Goal: Transaction & Acquisition: Purchase product/service

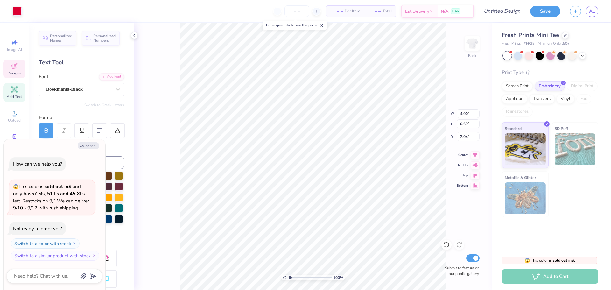
scroll to position [5, 1]
click at [163, 220] on div "100 % Back W 4.00 4.00 " H 0.69 0.69 " Y 2.04 2.04 " Center Middle Top Bottom S…" at bounding box center [312, 156] width 357 height 266
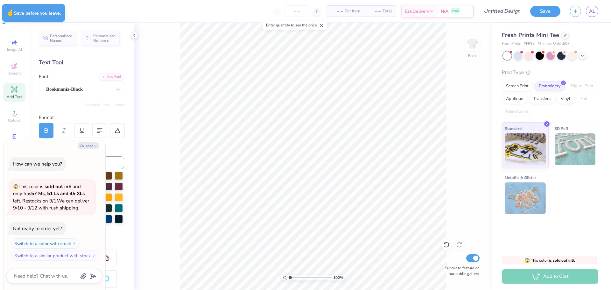
type textarea "x"
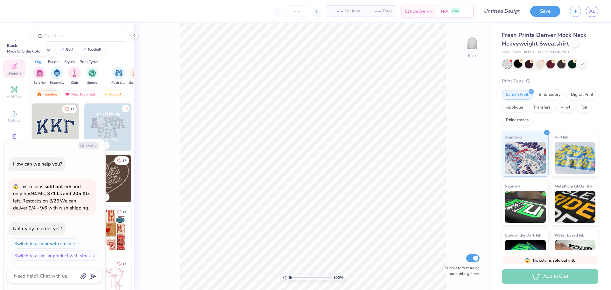
click at [518, 66] on div at bounding box center [518, 63] width 8 height 8
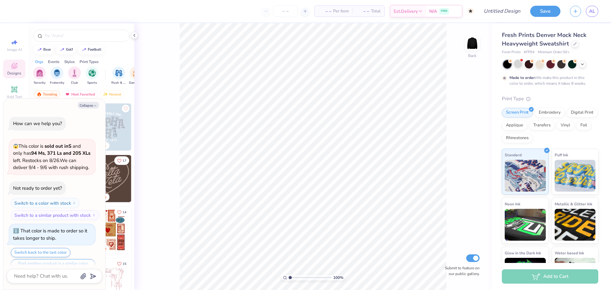
scroll to position [12, 0]
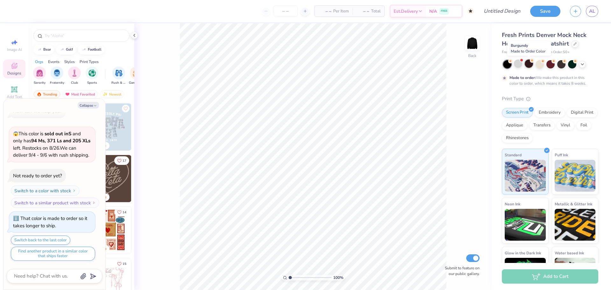
click at [526, 63] on div at bounding box center [528, 63] width 8 height 8
click at [95, 105] on icon "button" at bounding box center [95, 106] width 4 height 4
type textarea "x"
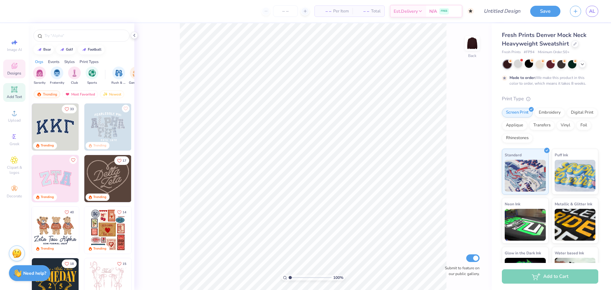
click at [16, 86] on icon at bounding box center [14, 90] width 8 height 8
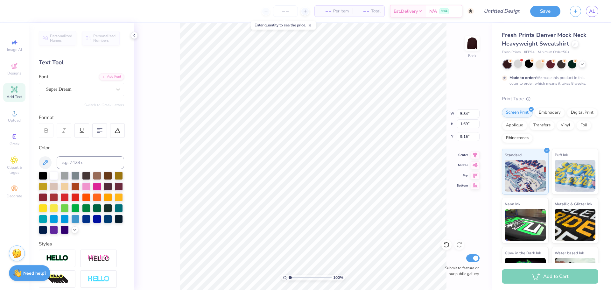
scroll to position [5, 3]
type textarea "LAKE [PERSON_NAME] XC"
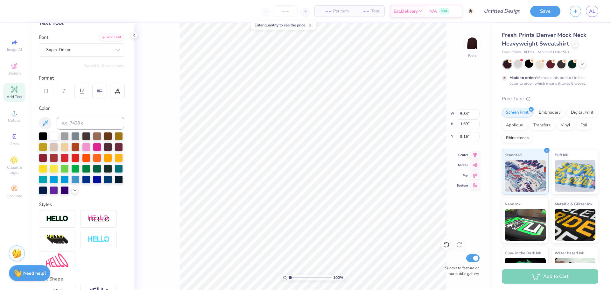
scroll to position [0, 0]
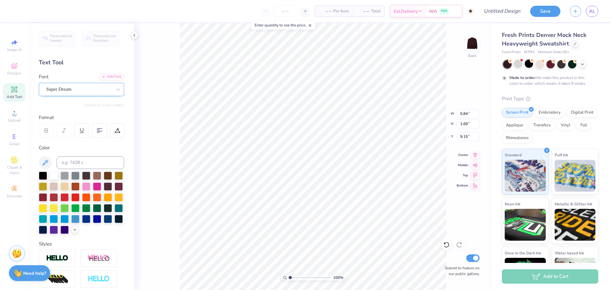
click at [81, 89] on div "Super Dream" at bounding box center [78, 89] width 67 height 10
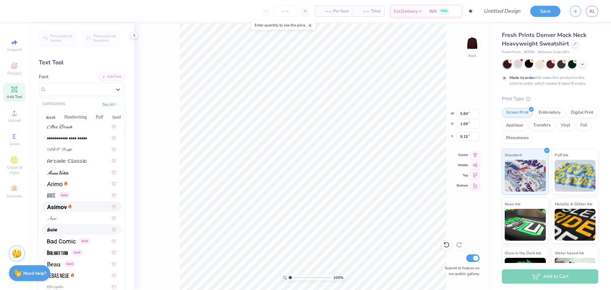
scroll to position [191, 0]
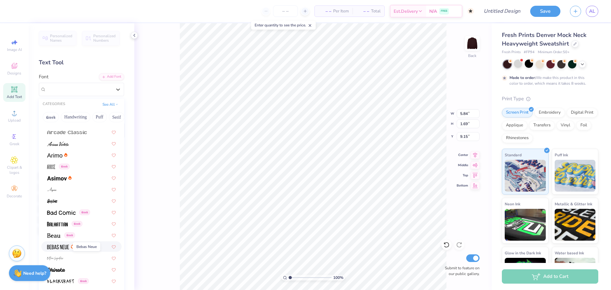
click at [67, 247] on img at bounding box center [58, 247] width 22 height 4
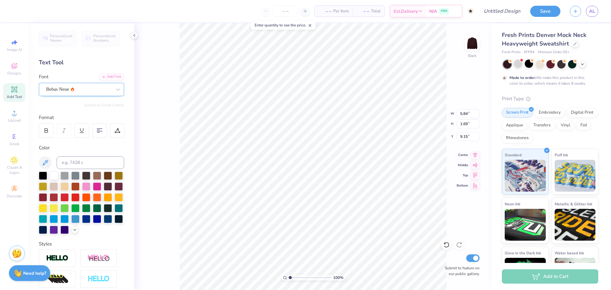
click at [85, 88] on div "Bebas Neue" at bounding box center [78, 89] width 67 height 10
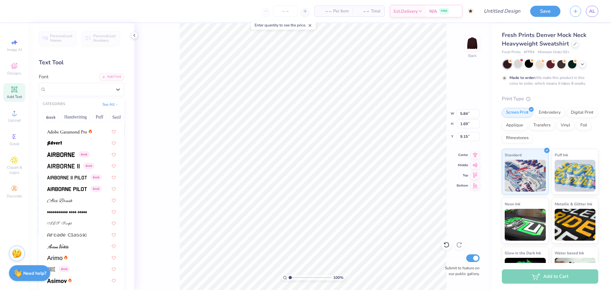
scroll to position [95, 0]
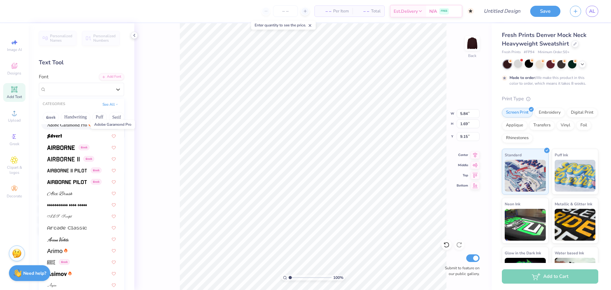
click at [72, 125] on img at bounding box center [67, 124] width 40 height 4
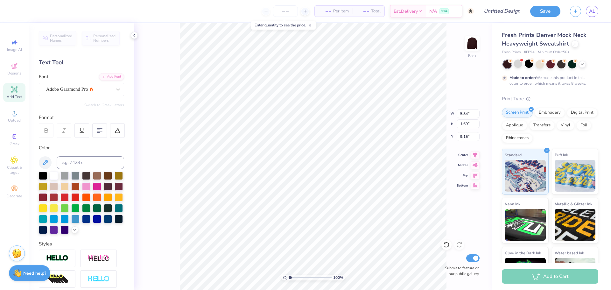
scroll to position [5, 1]
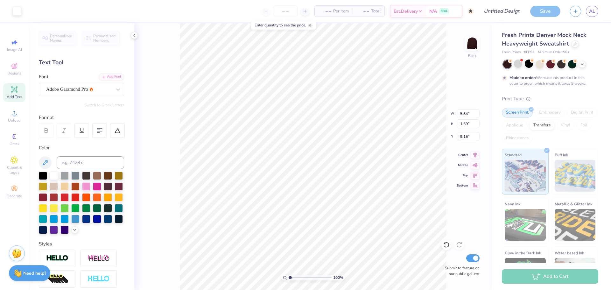
type input "16.27"
type input "1.53"
type input "9.23"
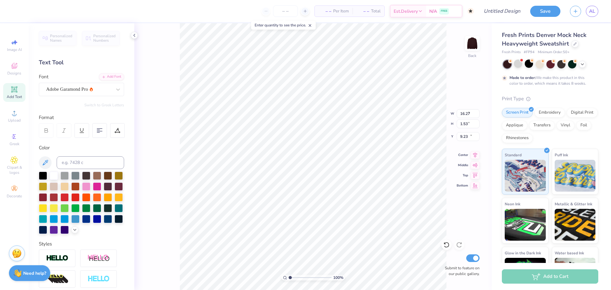
type input "6.88"
type input "0.65"
type input "3.26"
click at [79, 196] on div at bounding box center [75, 196] width 8 height 8
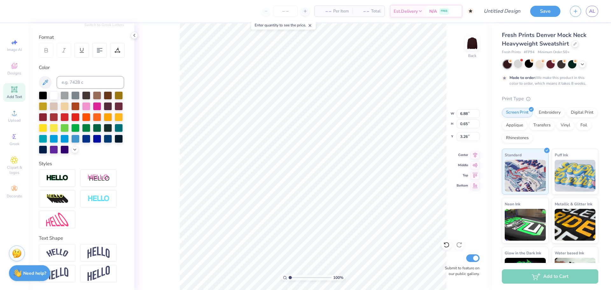
scroll to position [91, 0]
click at [97, 273] on img at bounding box center [98, 274] width 22 height 16
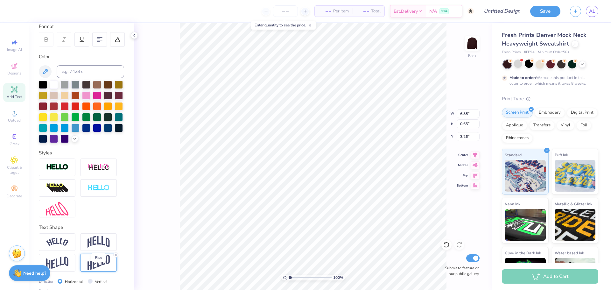
type input "1.27"
type input "2.95"
click at [92, 248] on img at bounding box center [98, 242] width 22 height 12
type input "2.03"
type input "2.56"
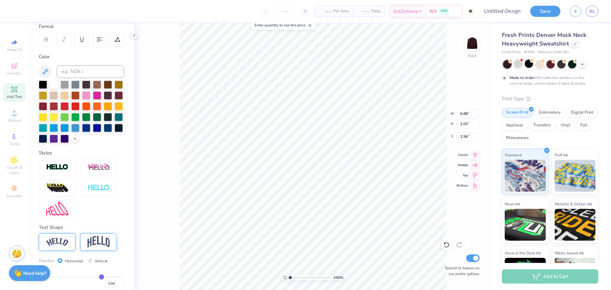
click at [65, 246] on img at bounding box center [57, 242] width 22 height 9
type input "7.72"
type input "1.62"
type input "2.77"
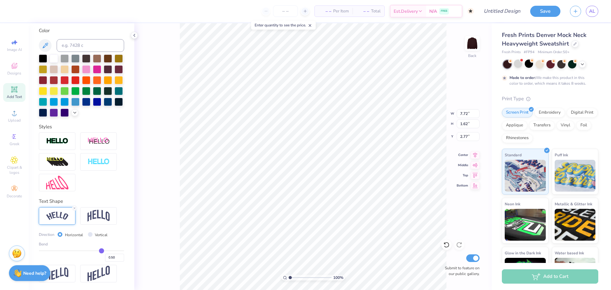
scroll to position [128, 0]
click at [95, 236] on label "Vertical" at bounding box center [101, 235] width 13 height 6
click at [93, 236] on input "Vertical" at bounding box center [90, 234] width 5 height 5
radio input "true"
type input "6.77"
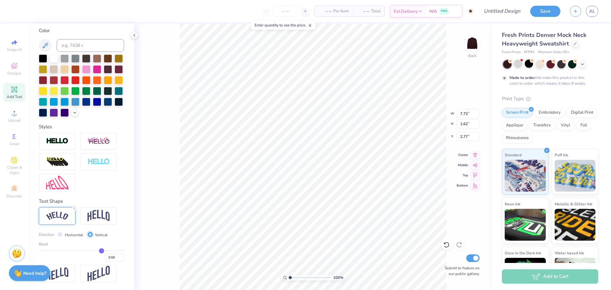
type input "9.86"
type input "0.53"
click at [99, 269] on img at bounding box center [98, 274] width 22 height 16
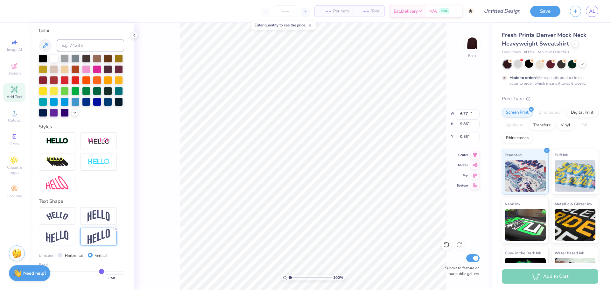
type input "13.65"
type input "0.65"
type input "5.14"
click at [67, 239] on img at bounding box center [57, 236] width 22 height 12
type input "10.19"
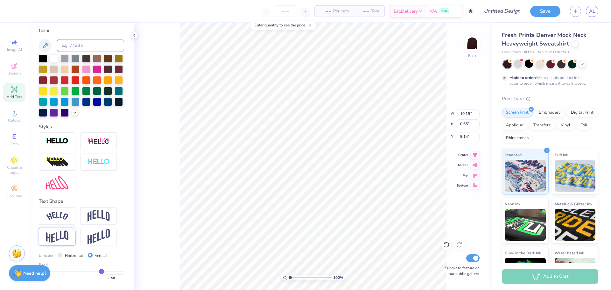
click at [63, 256] on div "Horizontal" at bounding box center [70, 255] width 25 height 7
click at [60, 255] on input "Horizontal" at bounding box center [60, 254] width 5 height 5
radio input "true"
type input "6.88"
type input "0.94"
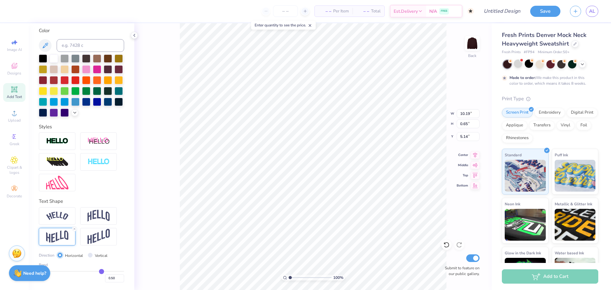
type input "4.99"
click at [88, 253] on input "Vertical" at bounding box center [90, 254] width 5 height 5
radio input "true"
type input "10.19"
type input "0.65"
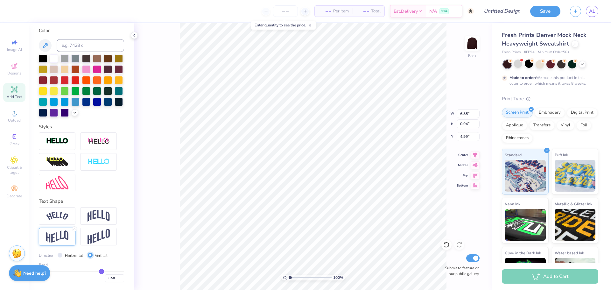
type input "5.14"
click at [59, 256] on input "Horizontal" at bounding box center [60, 254] width 5 height 5
radio input "true"
type input "6.88"
type input "0.94"
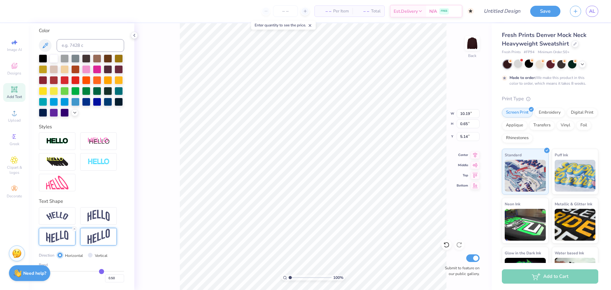
type input "4.99"
click at [99, 239] on img at bounding box center [98, 237] width 22 height 16
type input "1.27"
type input "4.83"
click at [117, 229] on icon at bounding box center [116, 229] width 4 height 4
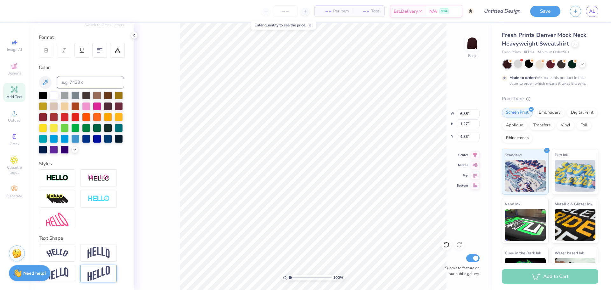
type input "0.65"
type input "3.00"
click at [12, 95] on span "Add Text" at bounding box center [14, 96] width 15 height 5
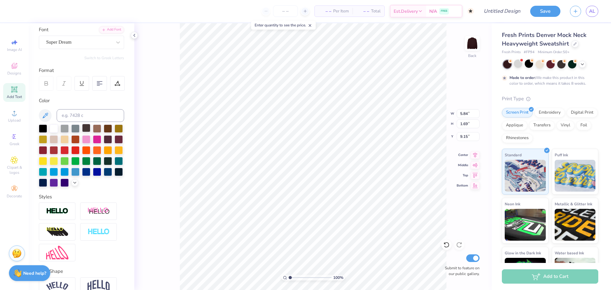
scroll to position [0, 0]
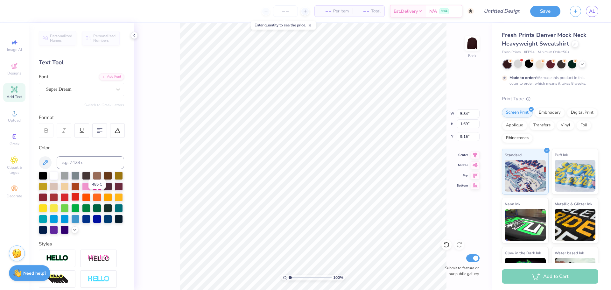
type textarea "2025"
click at [79, 196] on div at bounding box center [75, 196] width 8 height 8
click at [91, 91] on div "Super Dream" at bounding box center [78, 89] width 67 height 10
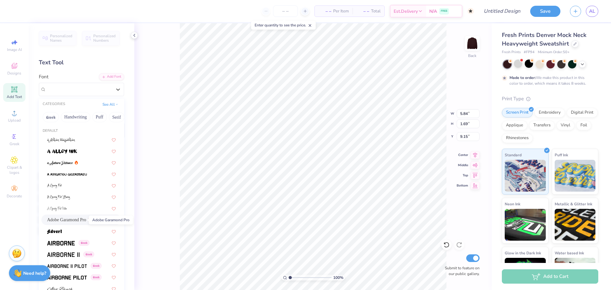
click at [80, 220] on span "Adobe Garamond Pro" at bounding box center [66, 219] width 39 height 7
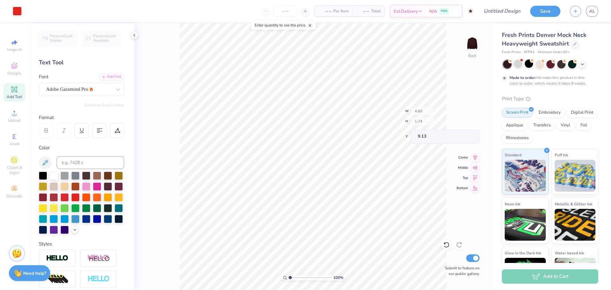
type input "4.60"
type input "1.74"
type input "9.13"
type input "1.41"
type input "0.54"
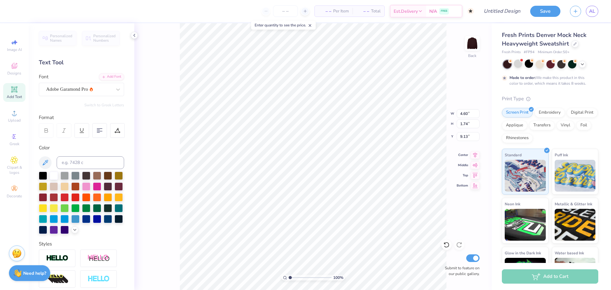
type input "10.34"
type input "4.19"
click at [471, 40] on img at bounding box center [471, 43] width 25 height 25
click at [283, 11] on input "number" at bounding box center [285, 10] width 25 height 11
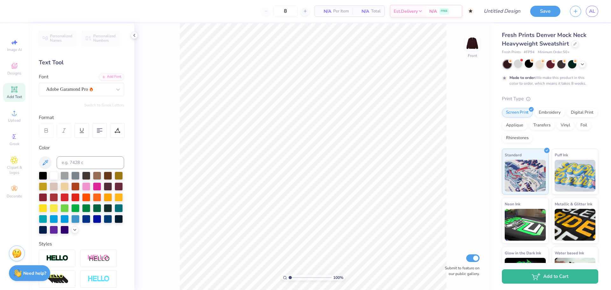
type input "50"
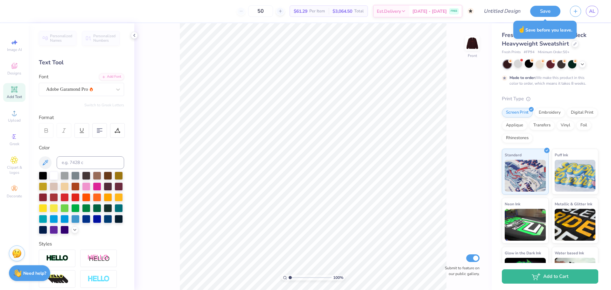
drag, startPoint x: 274, startPoint y: 11, endPoint x: 256, endPoint y: 11, distance: 18.1
click at [250, 10] on div "50" at bounding box center [261, 10] width 48 height 11
click at [273, 11] on input "50" at bounding box center [260, 10] width 25 height 11
drag, startPoint x: 278, startPoint y: 11, endPoint x: 241, endPoint y: 8, distance: 36.7
click at [241, 8] on div "50 $61.29 Per Item $3,064.50 Total Est. Delivery Oct 3 - 6 FREE" at bounding box center [245, 11] width 456 height 22
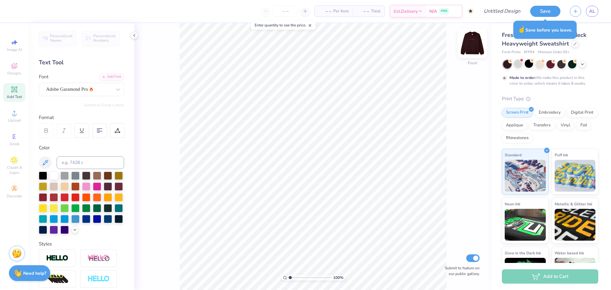
click at [473, 44] on img at bounding box center [471, 43] width 25 height 25
click at [548, 8] on button "Save" at bounding box center [545, 10] width 30 height 11
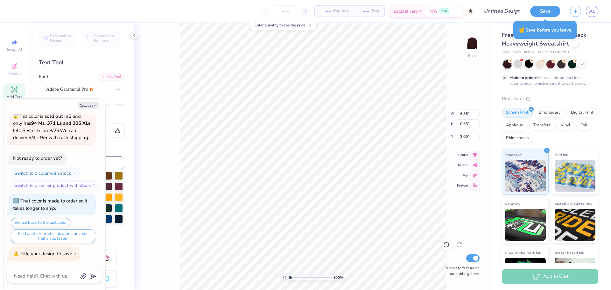
scroll to position [5, 1]
click at [178, 99] on div "100 % Back W 6.88 6.88 " H 0.65 0.65 " Y 3.00 3.00 " Center Middle Top Bottom S…" at bounding box center [312, 156] width 357 height 266
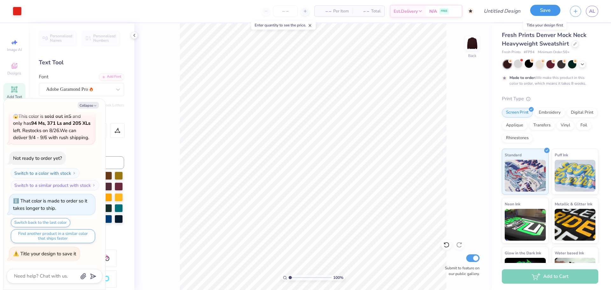
click at [545, 10] on button "Save" at bounding box center [545, 10] width 30 height 11
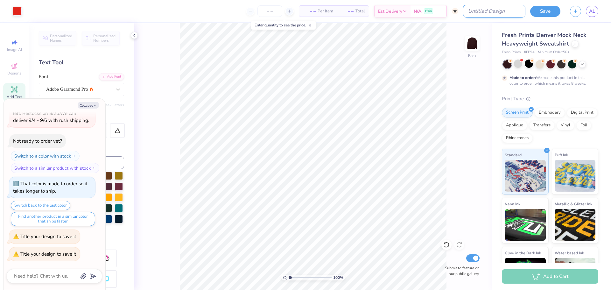
type textarea "x"
click at [489, 9] on input "Design Title" at bounding box center [494, 11] width 62 height 13
type input "C"
type textarea "x"
type input "Cr"
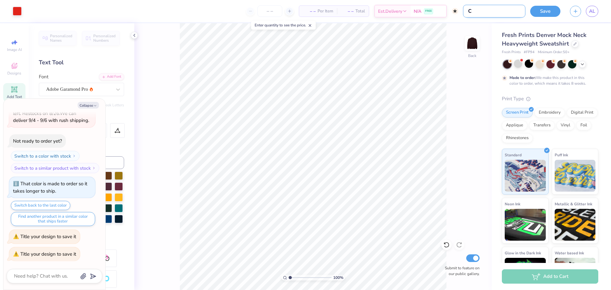
type textarea "x"
type input "Cre"
type textarea "x"
type input "Crew"
type textarea "x"
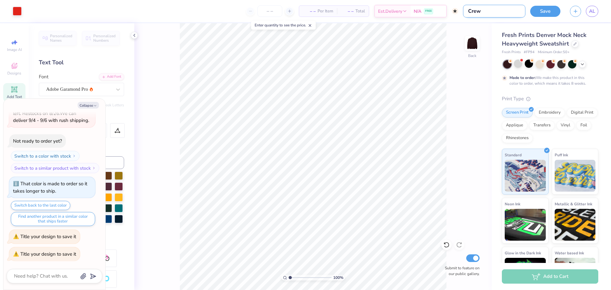
type input "Crewm"
type textarea "x"
type input "Crewme"
type textarea "x"
type input "Crewmec"
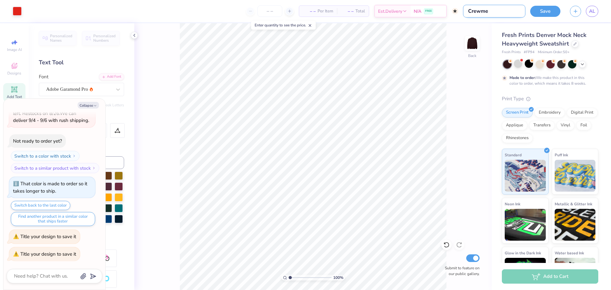
type textarea "x"
type input "Crewmeck"
type textarea "x"
type input "Crewmec"
type textarea "x"
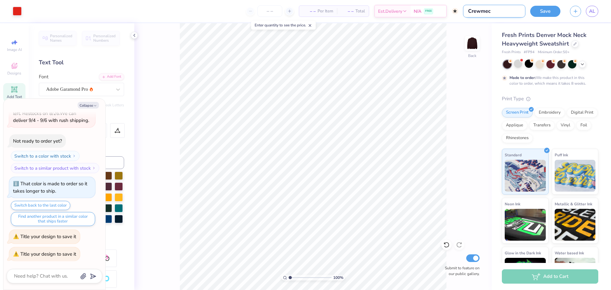
type input "Crewme"
type textarea "x"
type input "Crewm"
type textarea "x"
type input "Crew"
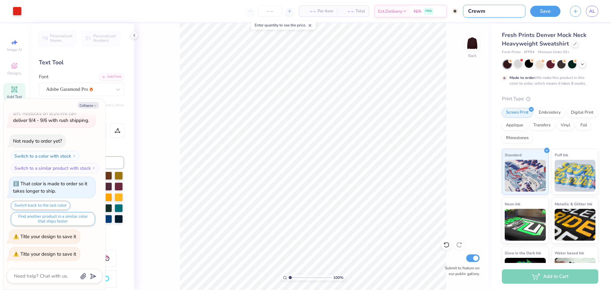
type textarea "x"
type input "Crewn"
type textarea "x"
type input "Crewne"
type textarea "x"
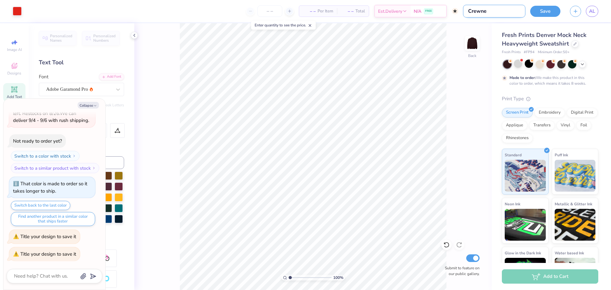
type input "Crewnec"
type textarea "x"
type input "Crewneck"
type textarea "x"
type input "Crewneck"
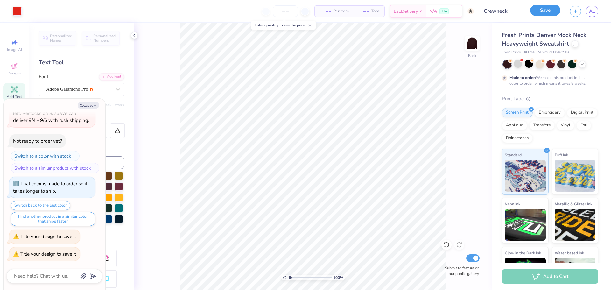
click at [538, 12] on button "Save" at bounding box center [545, 10] width 30 height 11
click at [91, 103] on button "Collapse" at bounding box center [88, 105] width 21 height 7
type textarea "x"
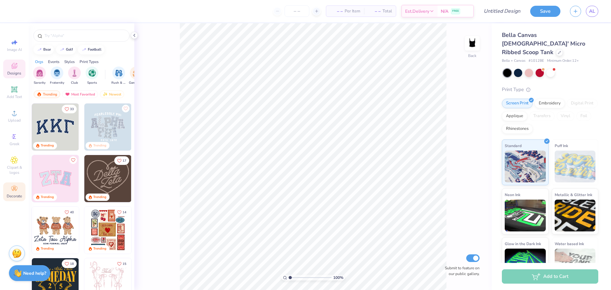
click at [14, 188] on circle at bounding box center [13, 186] width 3 height 3
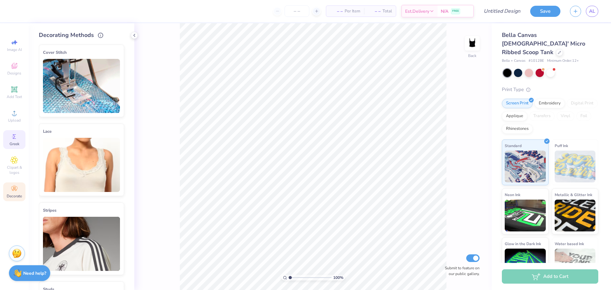
click at [18, 134] on icon at bounding box center [14, 137] width 8 height 8
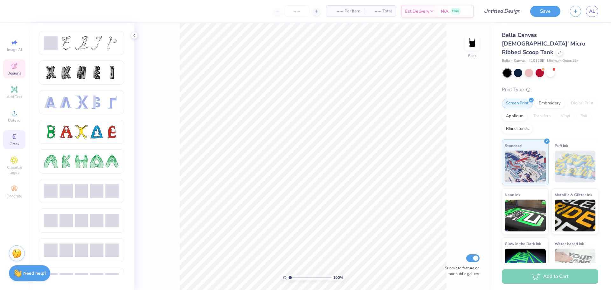
click at [18, 73] on span "Designs" at bounding box center [14, 73] width 14 height 5
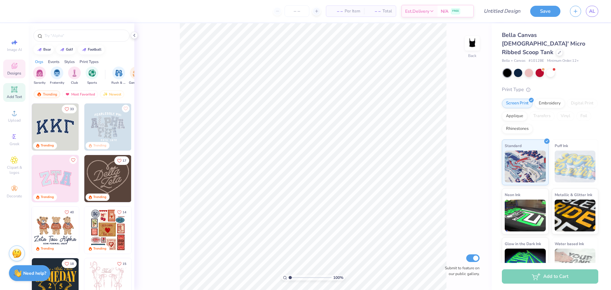
click at [17, 92] on icon at bounding box center [14, 89] width 6 height 6
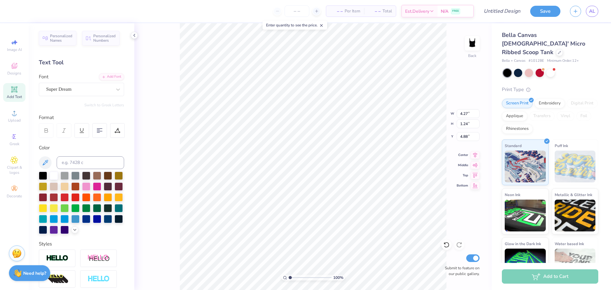
scroll to position [5, 1]
click at [14, 94] on div "Add Text" at bounding box center [14, 92] width 22 height 19
type textarea "T"
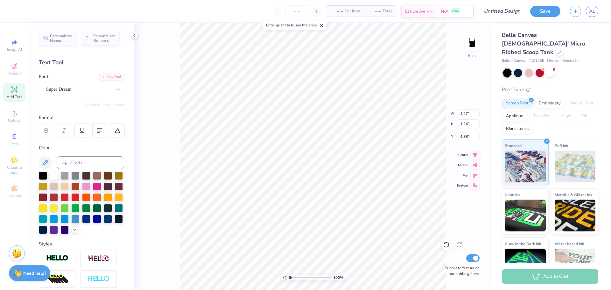
type textarea "LAKE [PERSON_NAME] XC"
type input "3.31"
type input "0.32"
type input "2.00"
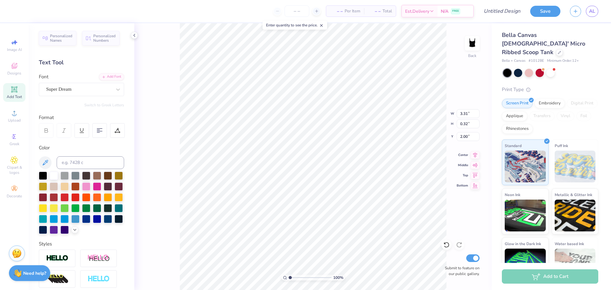
type input "4.94"
type input "0.48"
type input "2.00"
click at [79, 197] on div at bounding box center [75, 196] width 8 height 8
click at [78, 89] on div "Super Dream" at bounding box center [78, 89] width 67 height 10
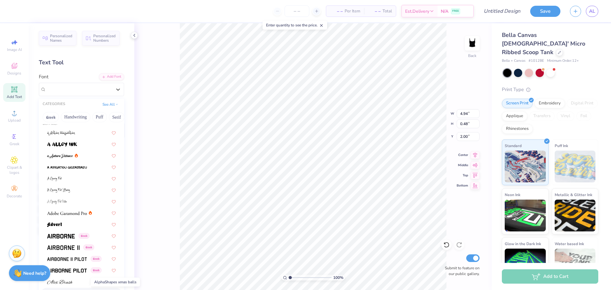
scroll to position [0, 0]
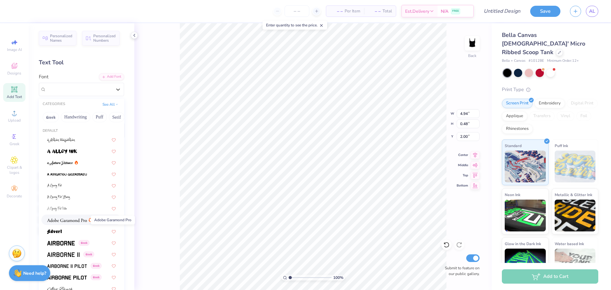
click at [78, 219] on img at bounding box center [67, 220] width 40 height 4
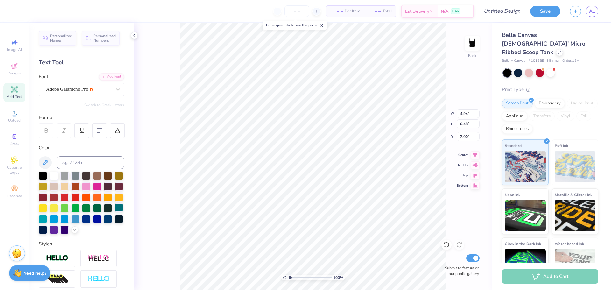
type input "5.00"
type input "0.47"
type input "2.01"
click at [301, 10] on input "number" at bounding box center [296, 10] width 25 height 11
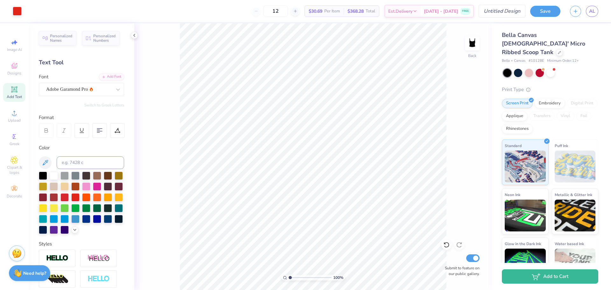
type input "12"
click at [507, 11] on input "Design Title" at bounding box center [494, 11] width 62 height 13
type input "Tank"
click at [538, 10] on button "Save" at bounding box center [545, 10] width 30 height 11
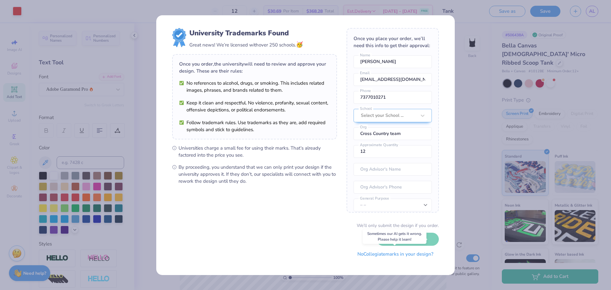
click at [389, 256] on button "No Collegiate marks in your design?" at bounding box center [395, 253] width 87 height 13
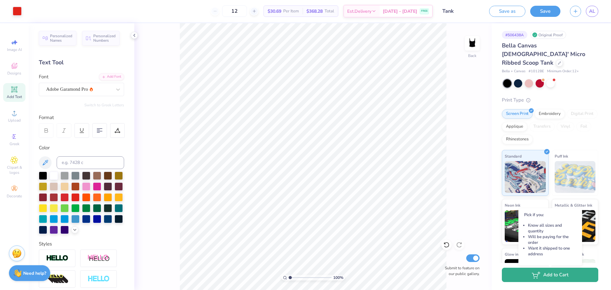
click at [545, 276] on button "Add to Cart" at bounding box center [549, 274] width 96 height 14
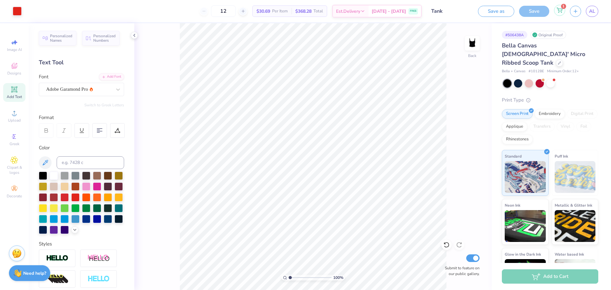
click at [562, 15] on div "1" at bounding box center [559, 10] width 11 height 11
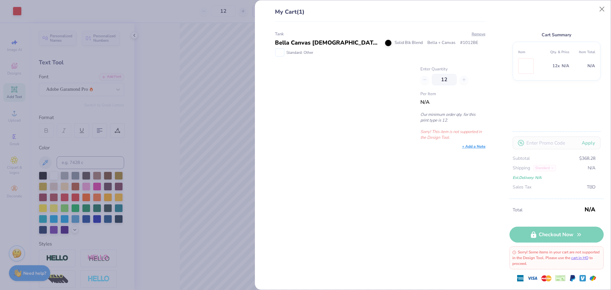
click at [534, 68] on td at bounding box center [531, 66] width 26 height 18
click at [525, 67] on img at bounding box center [525, 66] width 0 height 15
click at [522, 56] on th "Item" at bounding box center [531, 52] width 26 height 10
drag, startPoint x: 352, startPoint y: 31, endPoint x: 348, endPoint y: 44, distance: 13.4
click at [352, 33] on div "Tank" at bounding box center [380, 34] width 211 height 6
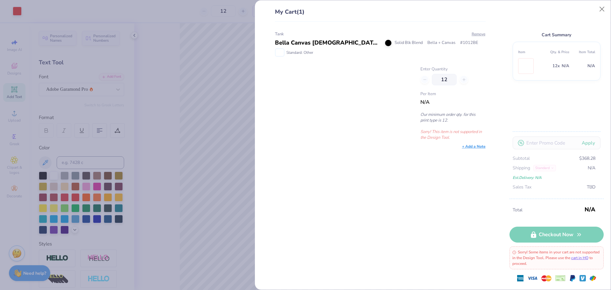
drag, startPoint x: 115, startPoint y: 64, endPoint x: 376, endPoint y: 14, distance: 264.9
click at [125, 62] on div "My Cart (1) Tank Bella Canvas [DEMOGRAPHIC_DATA]' Micro Ribbed Scoop Tank Solid…" at bounding box center [305, 145] width 611 height 290
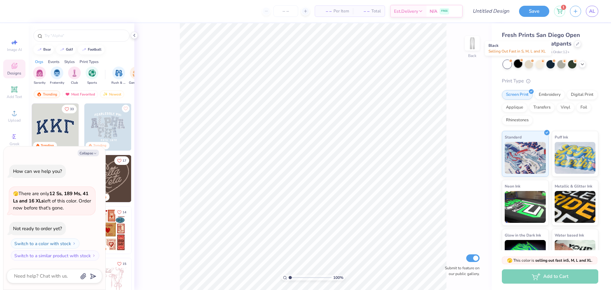
click at [521, 61] on span at bounding box center [520, 60] width 3 height 3
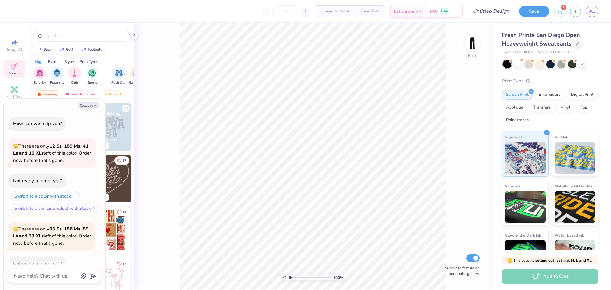
scroll to position [35, 0]
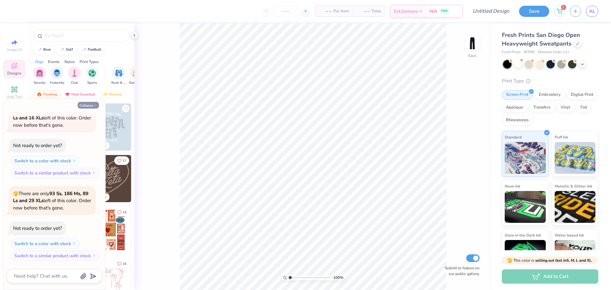
click at [91, 105] on button "Collapse" at bounding box center [88, 105] width 21 height 7
type textarea "x"
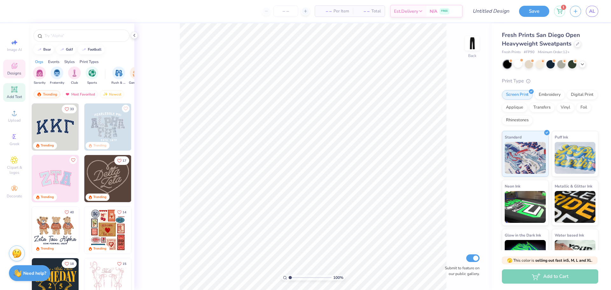
click at [17, 91] on icon at bounding box center [14, 90] width 8 height 8
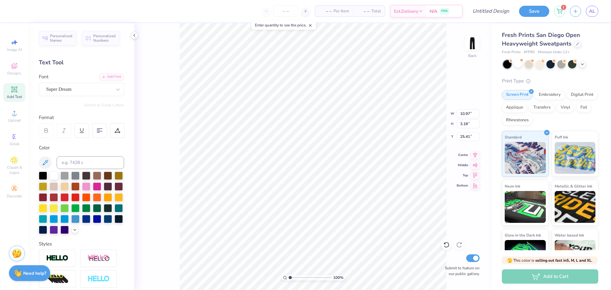
scroll to position [5, 3]
type textarea "LAKE [PERSON_NAME] XC"
click at [79, 196] on div at bounding box center [75, 196] width 8 height 8
click at [72, 93] on div at bounding box center [79, 89] width 66 height 9
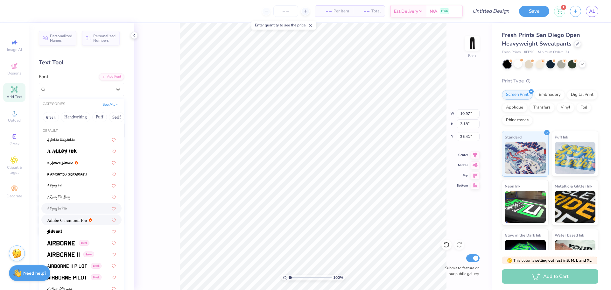
click at [73, 218] on img at bounding box center [67, 220] width 40 height 4
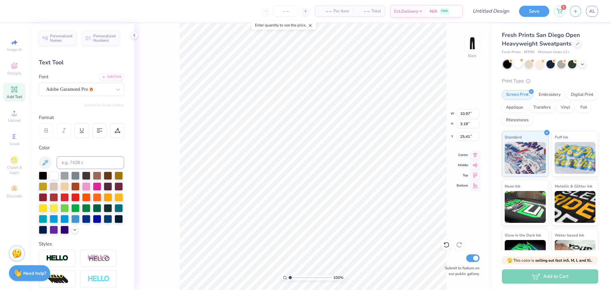
scroll to position [5, 1]
type input "6.29"
type input "8.55"
type input "0.81"
type input "5.55"
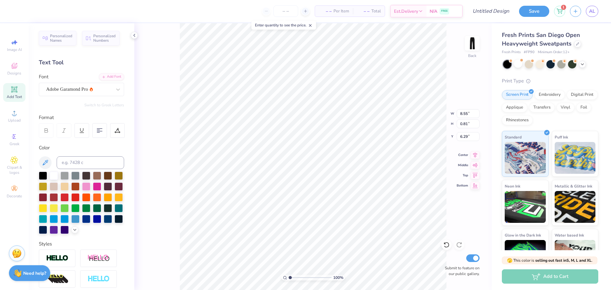
type input "6.29"
click at [474, 153] on icon at bounding box center [474, 154] width 9 height 8
click at [489, 10] on input "Design Title" at bounding box center [483, 11] width 62 height 13
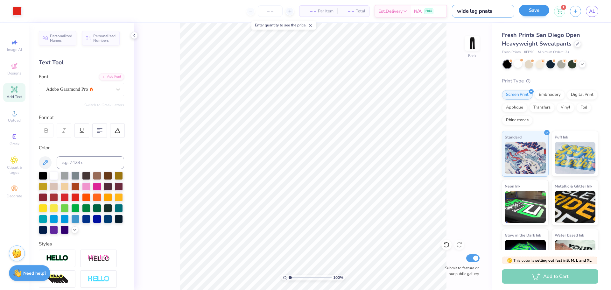
type input "wide leg pnats"
click at [528, 11] on button "Save" at bounding box center [534, 10] width 30 height 11
click at [280, 12] on input "number" at bounding box center [285, 10] width 25 height 11
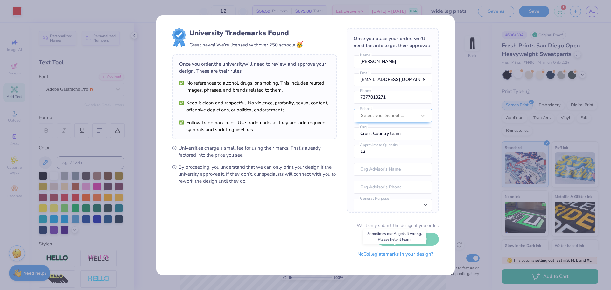
click at [401, 255] on button "No Collegiate marks in your design?" at bounding box center [395, 253] width 87 height 13
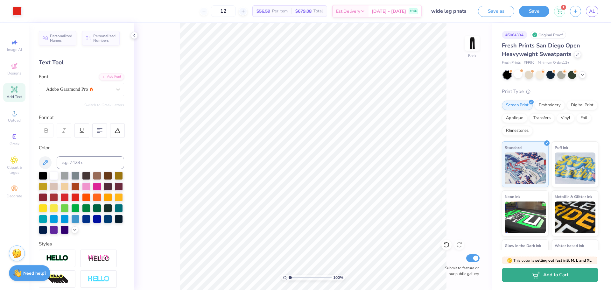
click at [570, 273] on button "Add to Cart" at bounding box center [549, 274] width 96 height 14
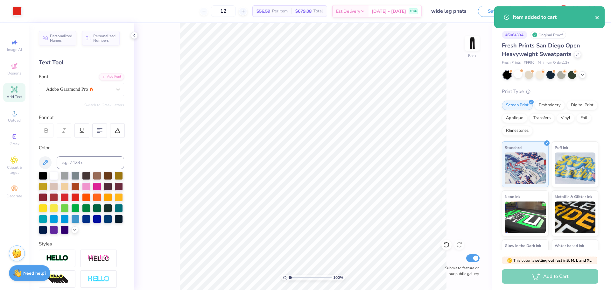
click at [597, 17] on icon "close" at bounding box center [597, 17] width 4 height 5
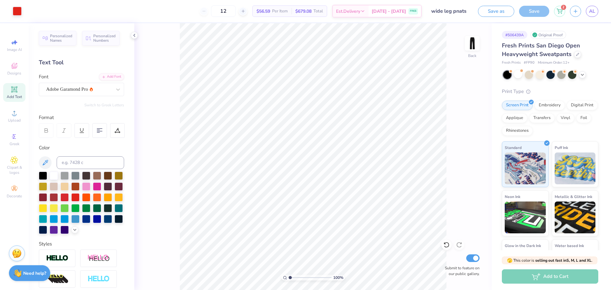
click at [557, 12] on icon at bounding box center [559, 11] width 6 height 5
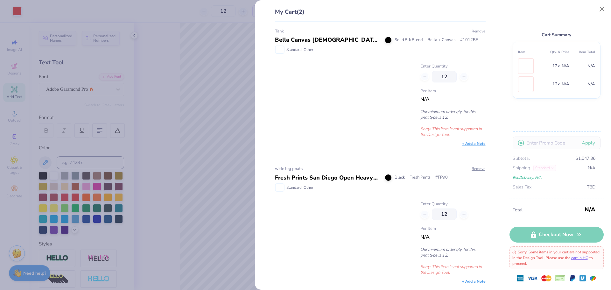
scroll to position [3, 0]
click at [196, 76] on div "My Cart (2) Tank Bella Canvas Ladies' Micro Ribbed Scoop Tank Solid Blk Blend B…" at bounding box center [305, 145] width 611 height 290
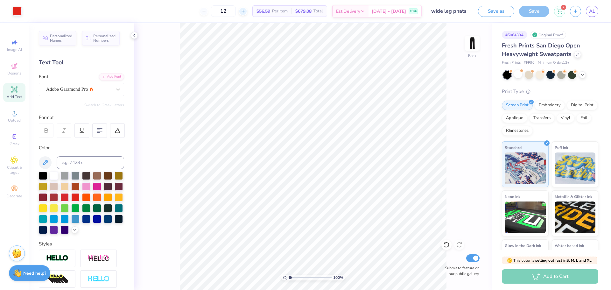
click at [245, 11] on icon at bounding box center [243, 11] width 4 height 4
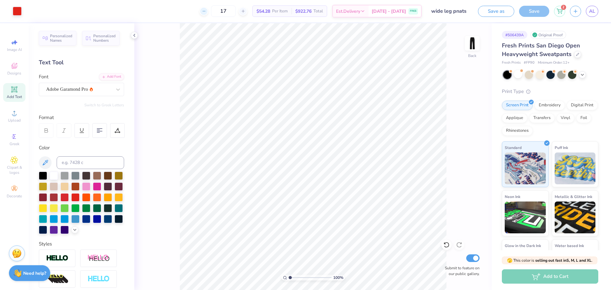
drag, startPoint x: 237, startPoint y: 10, endPoint x: 213, endPoint y: 12, distance: 23.3
click at [213, 12] on div "17" at bounding box center [223, 10] width 48 height 11
type input "50"
